Goal: Information Seeking & Learning: Learn about a topic

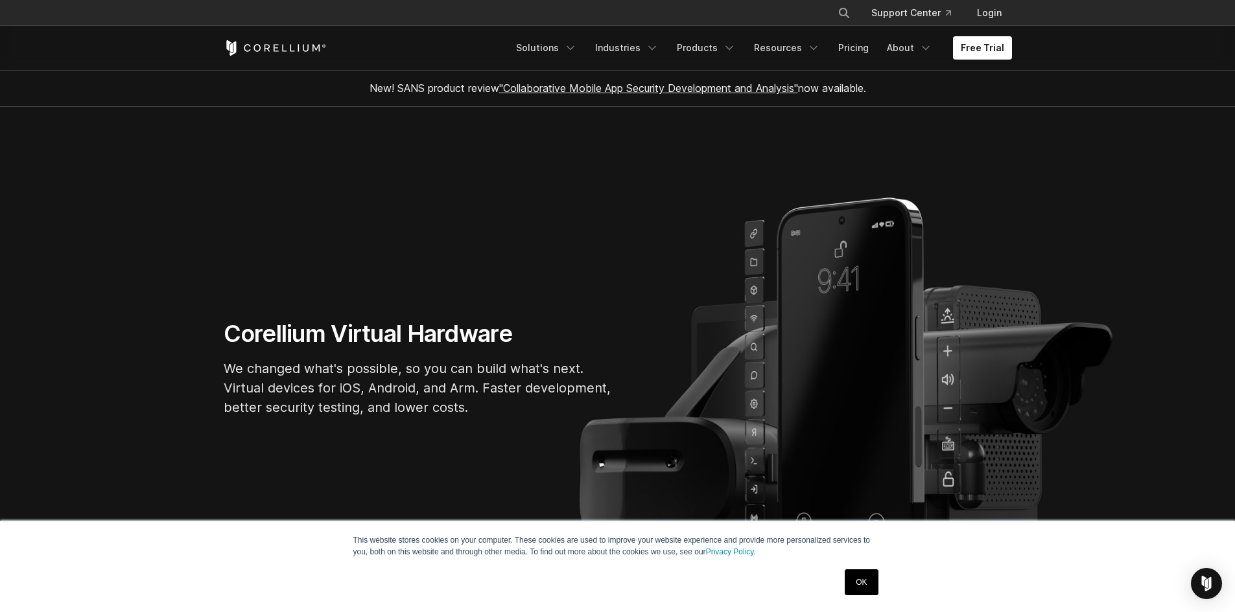
click at [861, 568] on div "OK" at bounding box center [861, 583] width 41 height 34
click at [559, 55] on link "Solutions" at bounding box center [546, 47] width 76 height 23
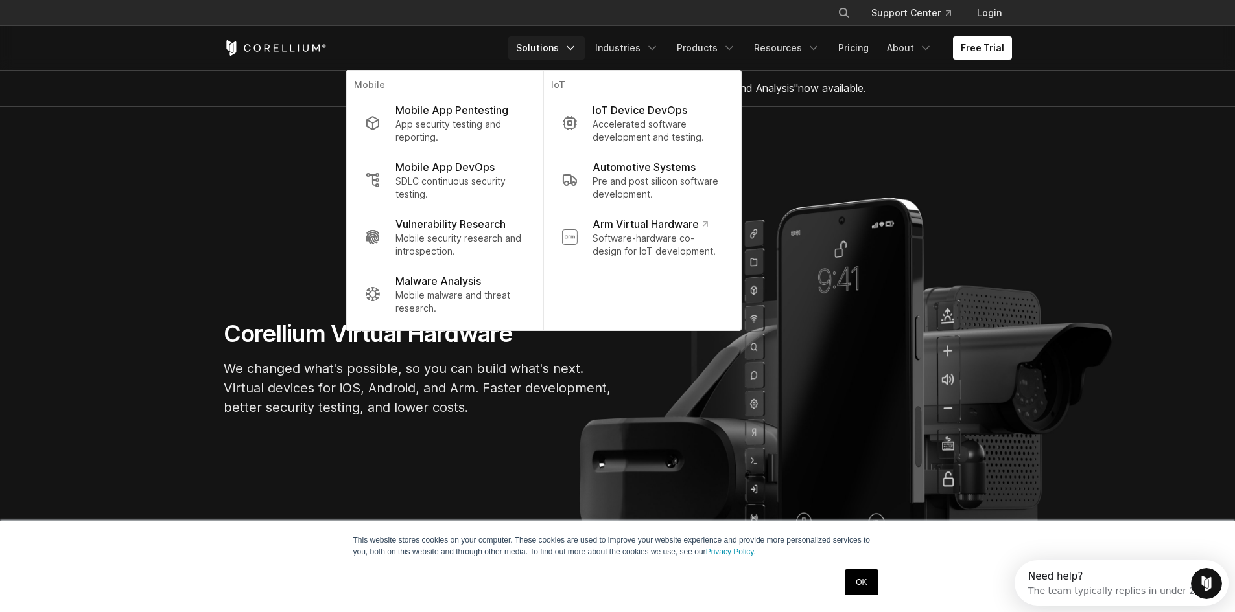
click at [848, 585] on link "OK" at bounding box center [861, 583] width 33 height 26
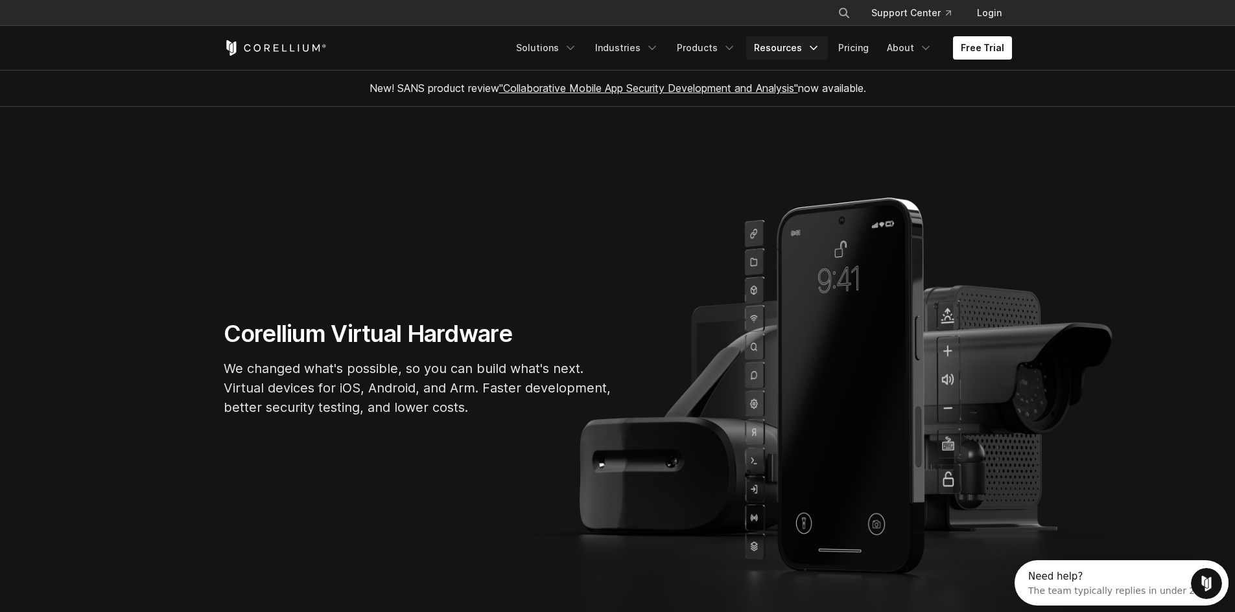
click at [791, 54] on link "Resources" at bounding box center [787, 47] width 82 height 23
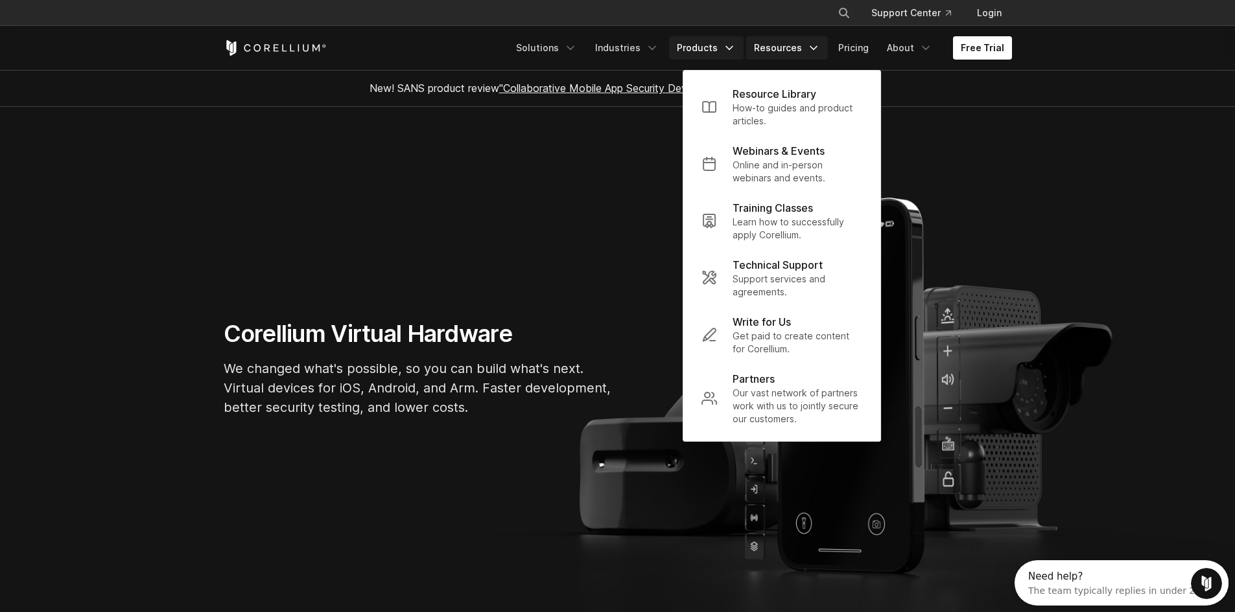
click at [716, 56] on link "Products" at bounding box center [706, 47] width 75 height 23
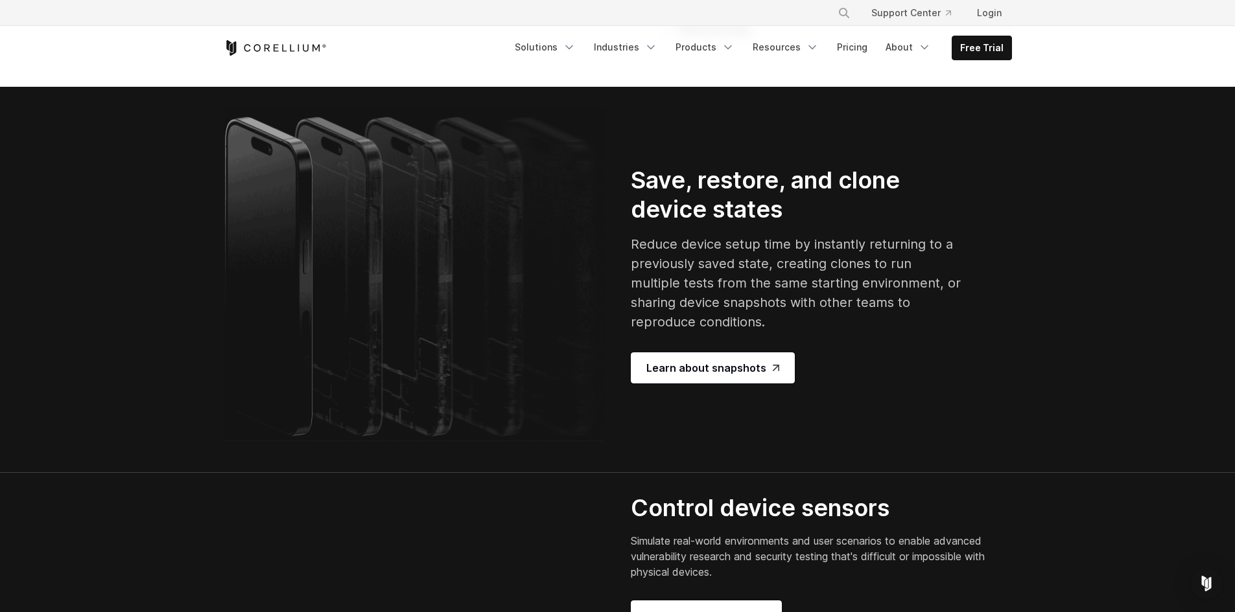
scroll to position [60, 0]
